Goal: Ask a question

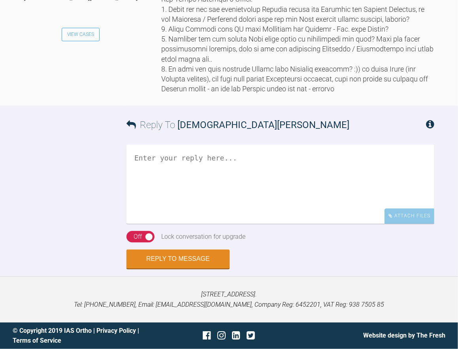
scroll to position [3753, 0]
click at [151, 243] on div "On Off" at bounding box center [140, 237] width 28 height 12
